Goal: Find specific page/section

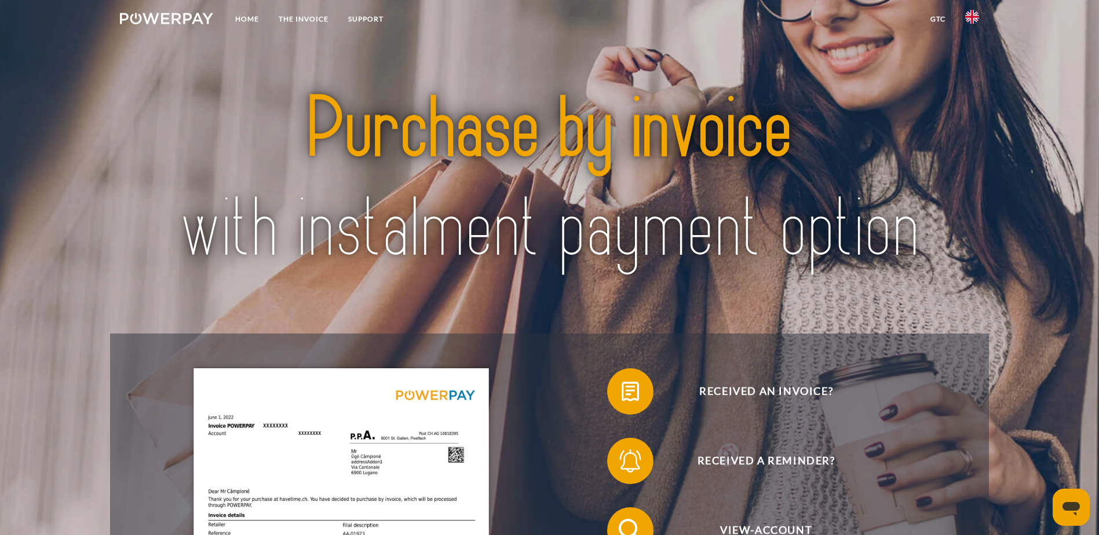
click at [977, 17] on img at bounding box center [972, 17] width 14 height 14
click at [970, 55] on img at bounding box center [972, 55] width 14 height 14
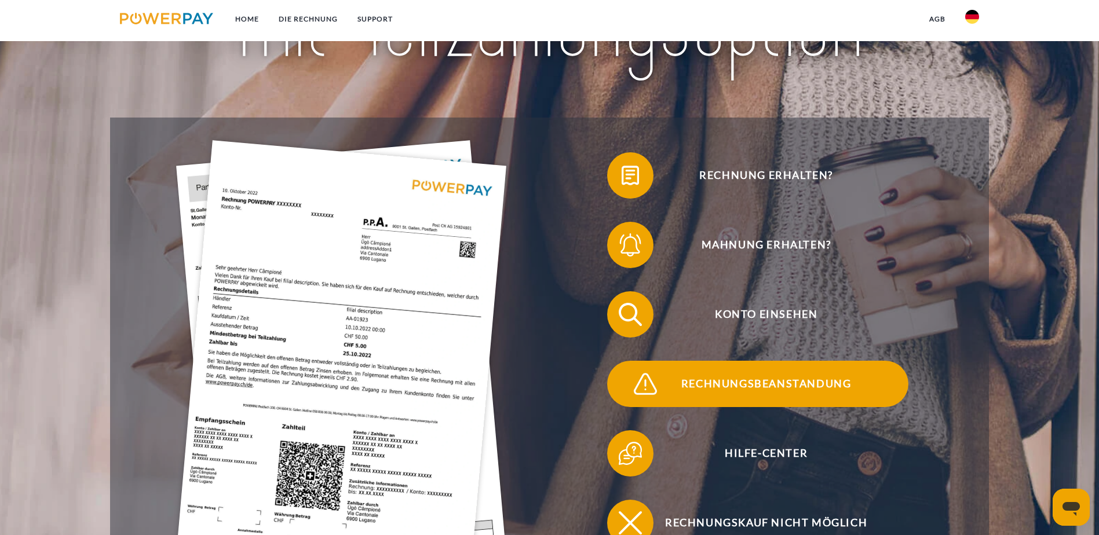
scroll to position [232, 0]
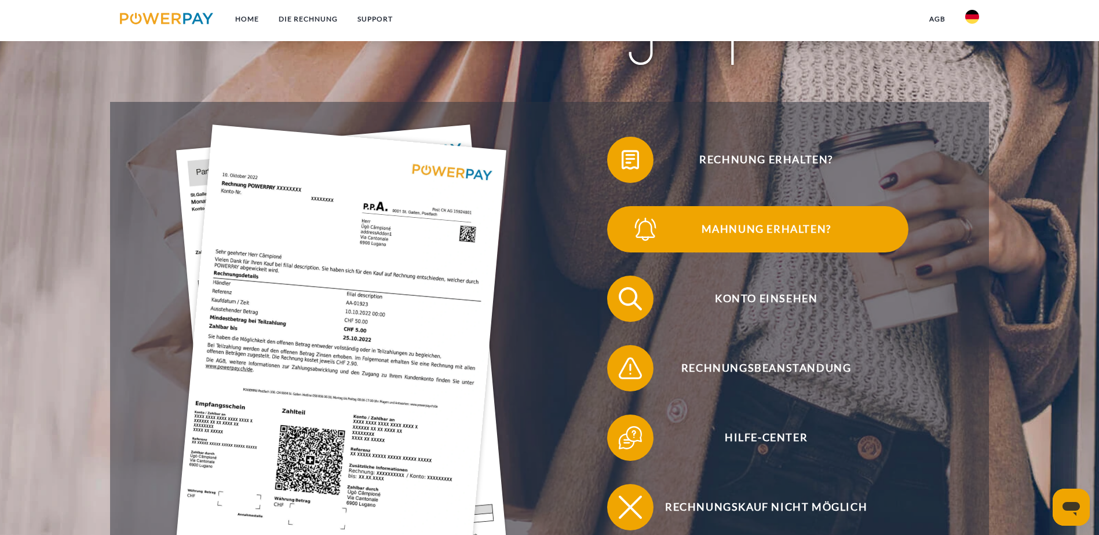
click at [788, 206] on span "Mahnung erhalten?" at bounding box center [766, 229] width 284 height 46
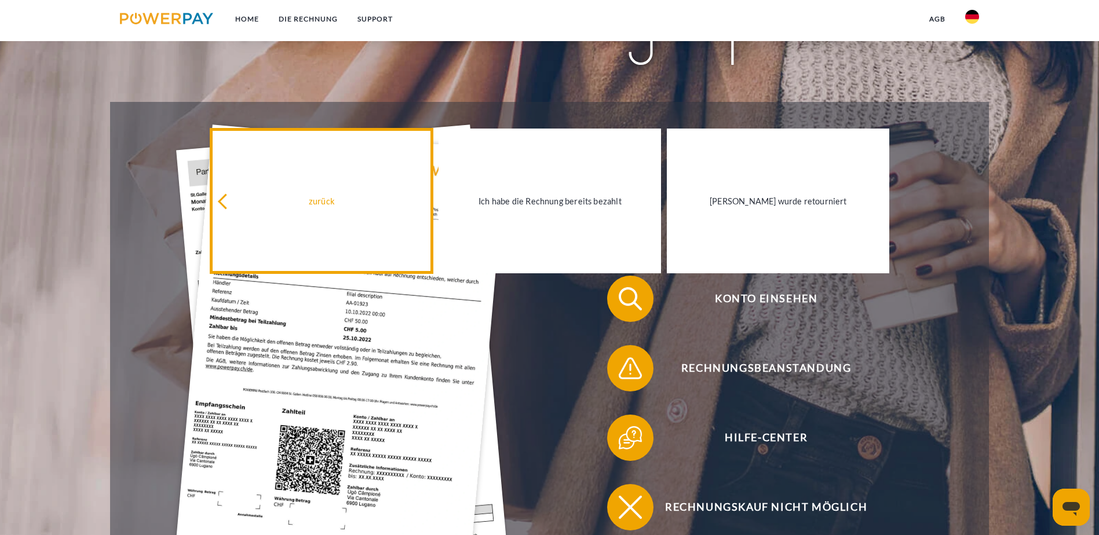
click at [321, 223] on link "zurück" at bounding box center [321, 201] width 222 height 145
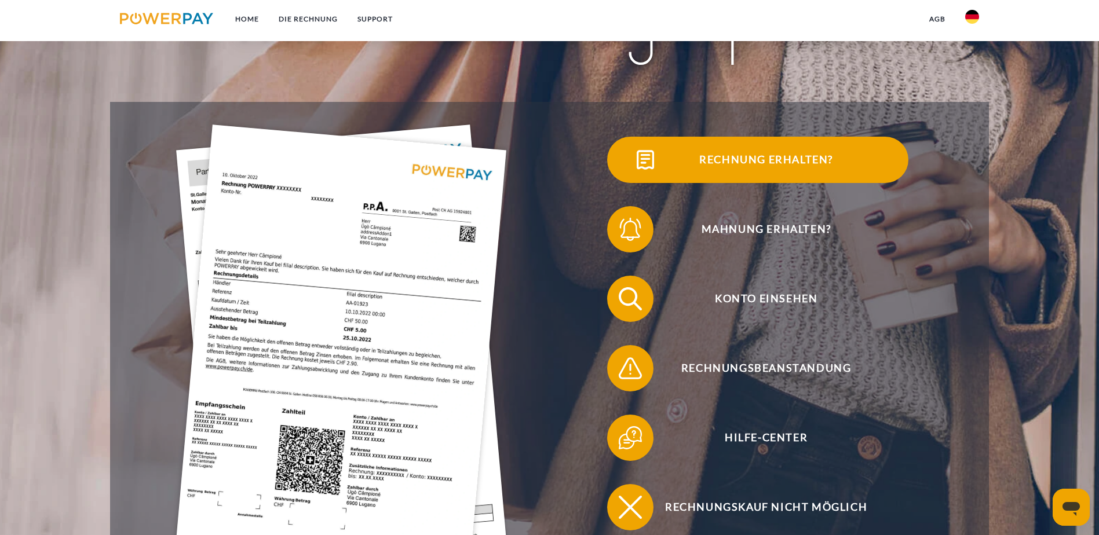
click at [624, 173] on span "Rechnung erhalten?" at bounding box center [766, 160] width 284 height 46
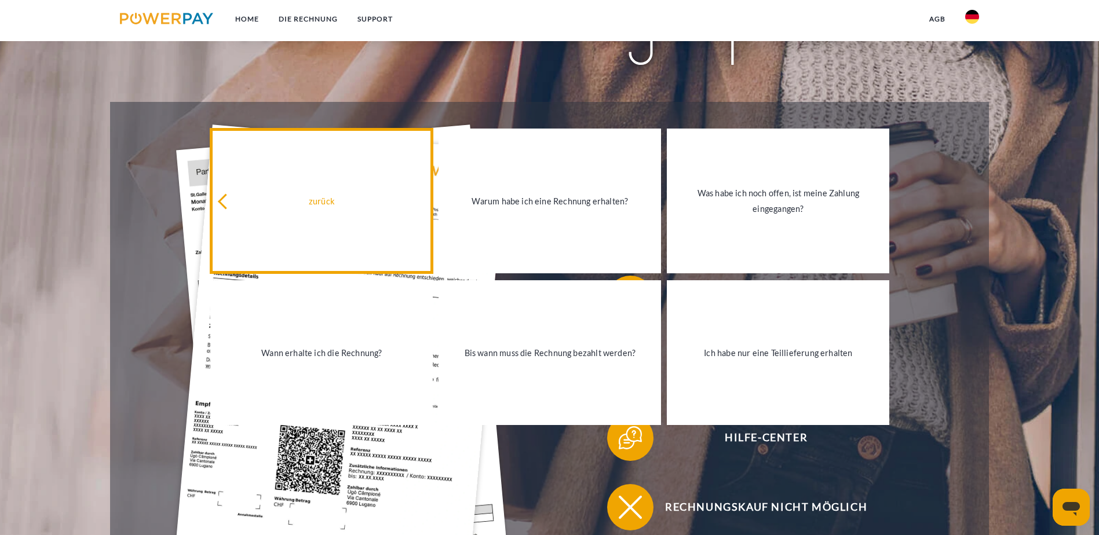
click at [357, 229] on link "zurück" at bounding box center [321, 201] width 222 height 145
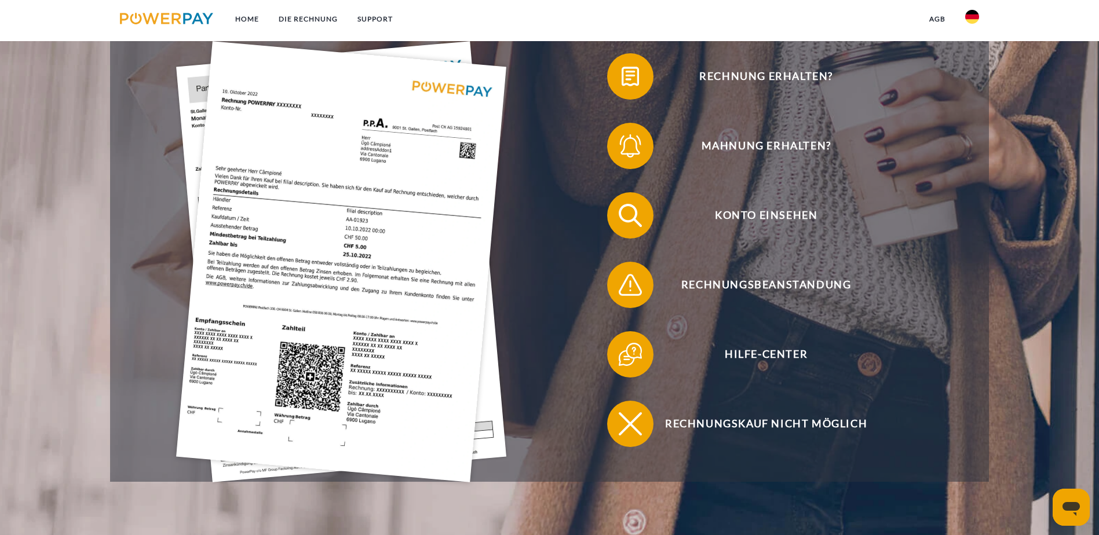
scroll to position [521, 0]
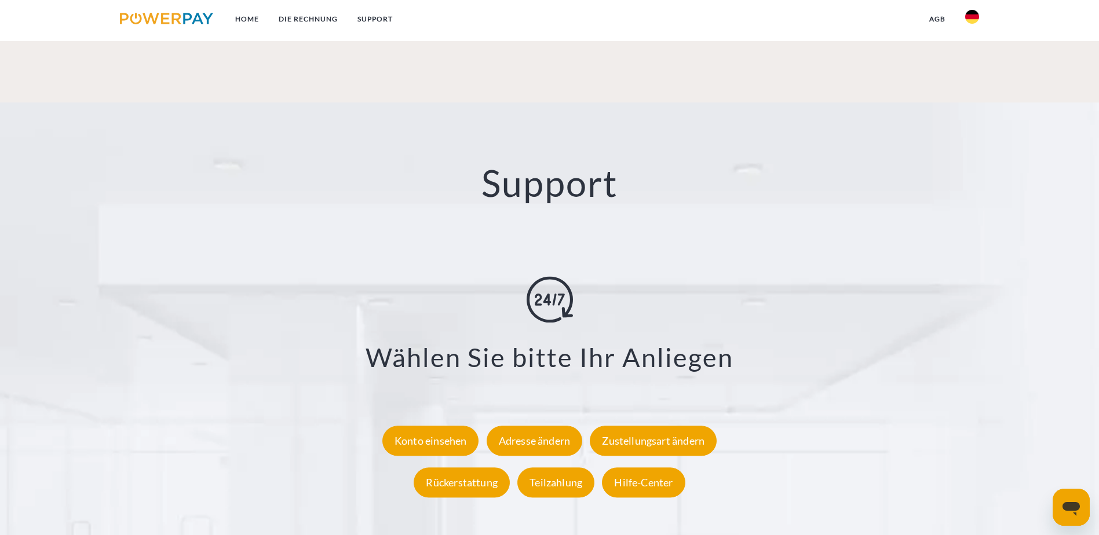
scroll to position [2143, 0]
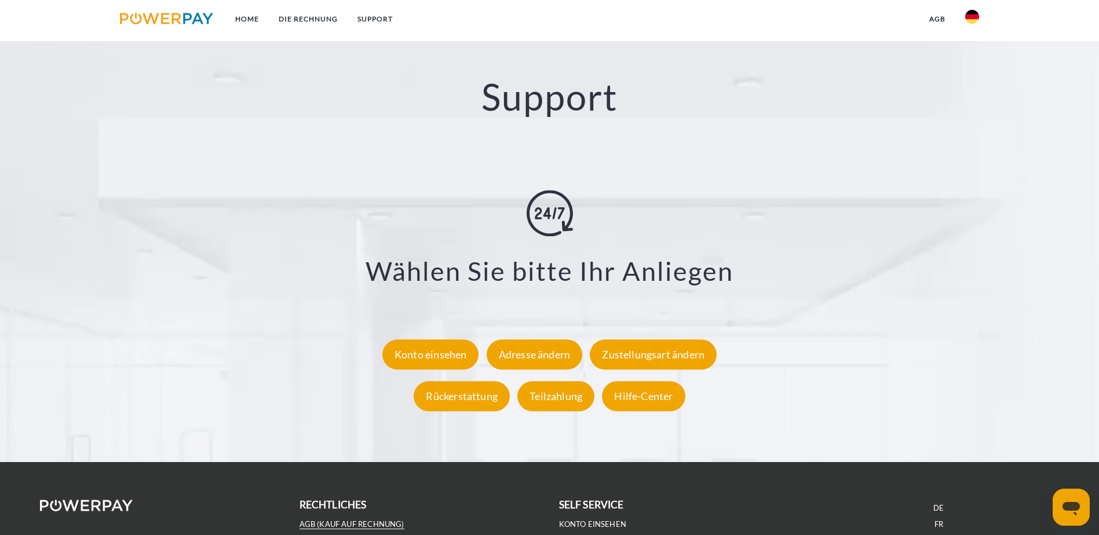
click at [359, 520] on link "AGB (Kauf auf Rechnung)" at bounding box center [352, 525] width 105 height 10
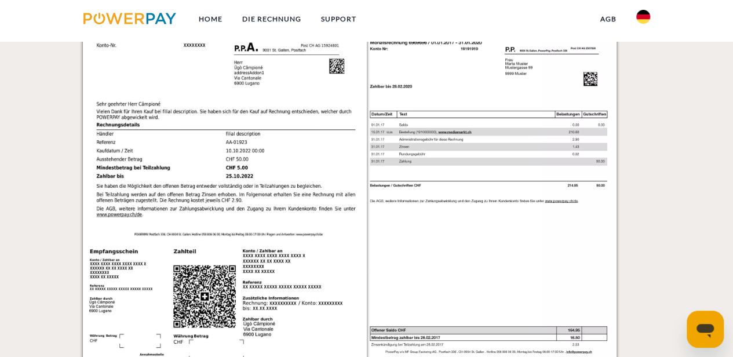
scroll to position [1141, 0]
